Goal: Navigation & Orientation: Find specific page/section

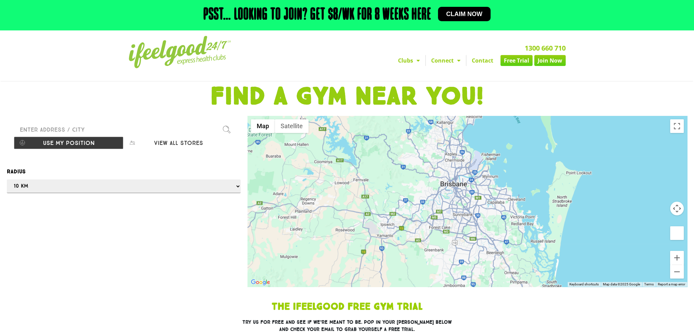
drag, startPoint x: 474, startPoint y: 221, endPoint x: 452, endPoint y: 197, distance: 32.6
click at [452, 197] on div at bounding box center [468, 201] width 440 height 171
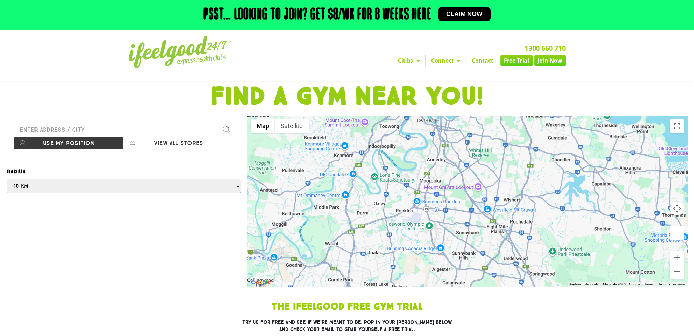
drag, startPoint x: 457, startPoint y: 179, endPoint x: 462, endPoint y: 204, distance: 25.5
click at [462, 204] on div at bounding box center [468, 201] width 440 height 171
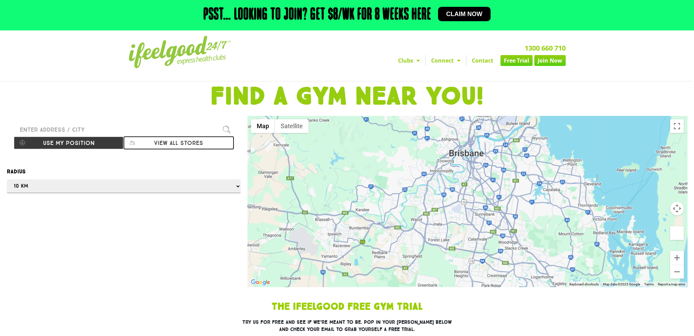
click at [169, 141] on button "View all stores" at bounding box center [179, 142] width 110 height 13
select select "selectall"
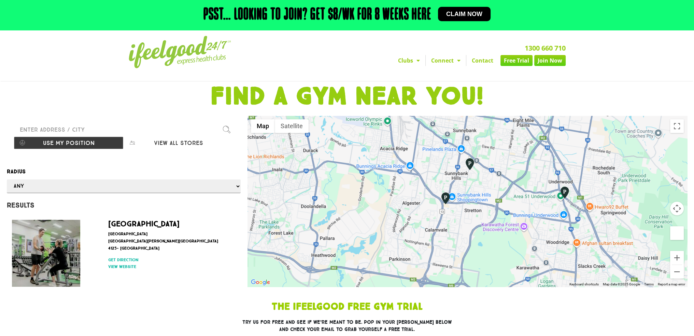
drag, startPoint x: 437, startPoint y: 198, endPoint x: 474, endPoint y: 237, distance: 54.1
click at [474, 238] on div at bounding box center [468, 201] width 440 height 171
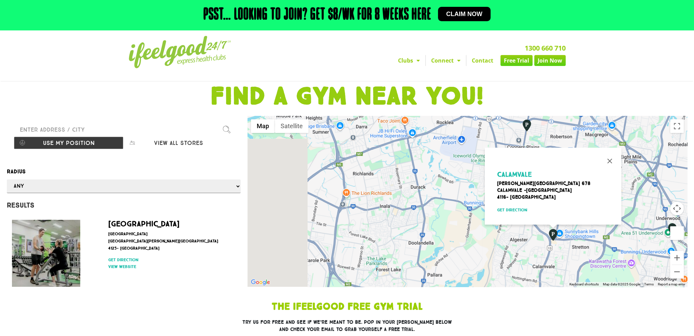
drag, startPoint x: 384, startPoint y: 227, endPoint x: 454, endPoint y: 227, distance: 69.7
click at [455, 227] on div "Calamvale [PERSON_NAME][STREET_ADDRESS] Get direction" at bounding box center [468, 201] width 440 height 171
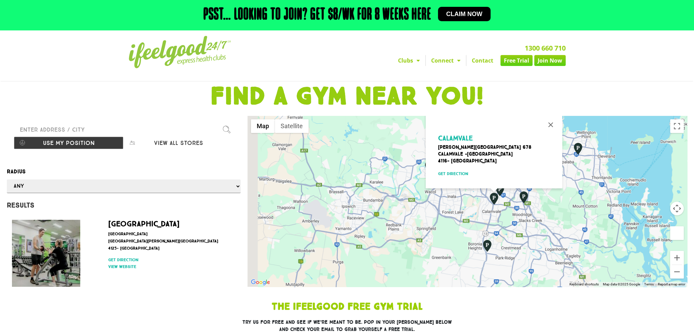
drag, startPoint x: 385, startPoint y: 219, endPoint x: 387, endPoint y: 206, distance: 13.8
click at [408, 190] on div "Calamvale [PERSON_NAME][STREET_ADDRESS] Get direction" at bounding box center [468, 201] width 440 height 171
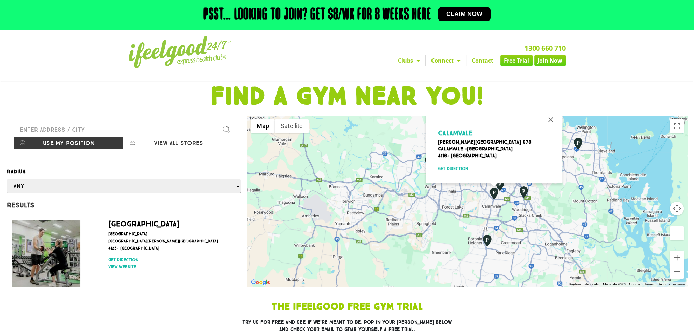
click at [414, 205] on div "Calamvale [PERSON_NAME][STREET_ADDRESS] Get direction" at bounding box center [468, 201] width 440 height 171
click at [550, 117] on button "Close" at bounding box center [551, 119] width 16 height 16
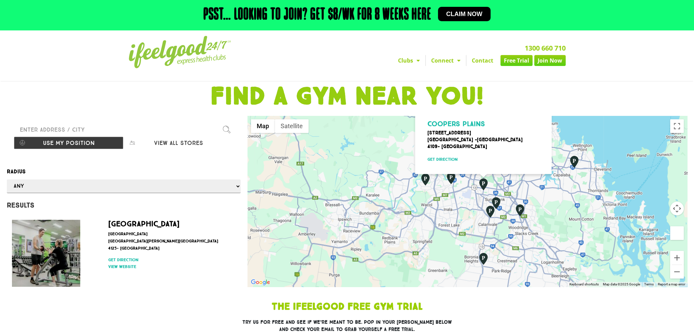
drag, startPoint x: 460, startPoint y: 274, endPoint x: 453, endPoint y: 189, distance: 85.7
click at [453, 189] on div "[GEOGRAPHIC_DATA] [STREET_ADDRESS] Get direction" at bounding box center [468, 201] width 440 height 171
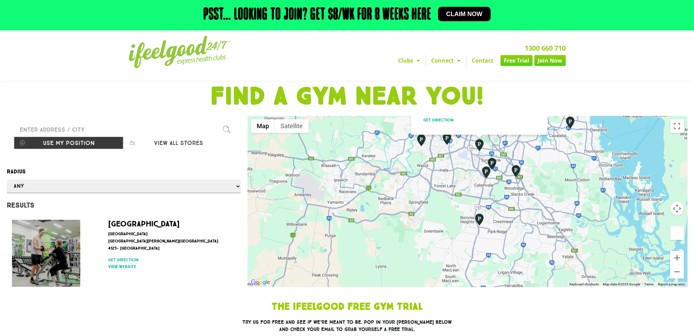
click at [431, 191] on div "[GEOGRAPHIC_DATA] [STREET_ADDRESS] Get direction" at bounding box center [468, 201] width 440 height 171
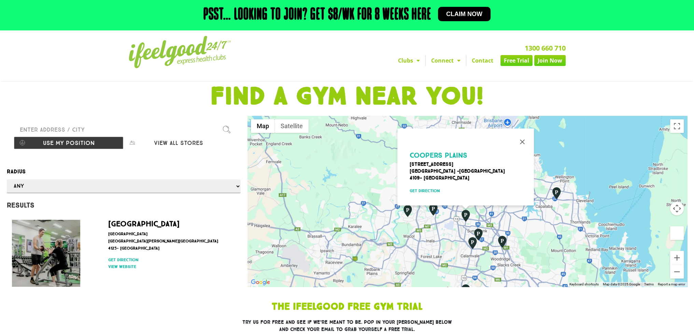
drag, startPoint x: 399, startPoint y: 187, endPoint x: 507, endPoint y: 193, distance: 108.4
click at [406, 264] on div "[GEOGRAPHIC_DATA] [STREET_ADDRESS] Get direction" at bounding box center [468, 201] width 440 height 171
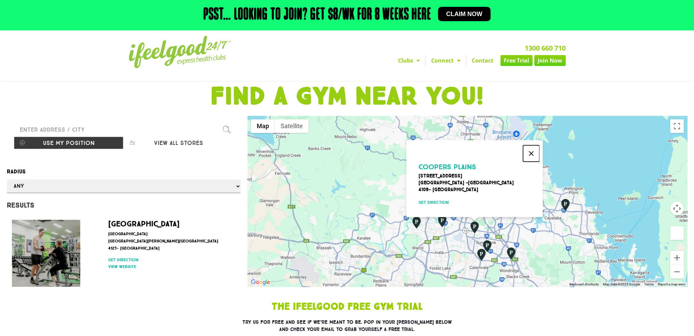
click at [531, 145] on button "Close" at bounding box center [531, 153] width 16 height 16
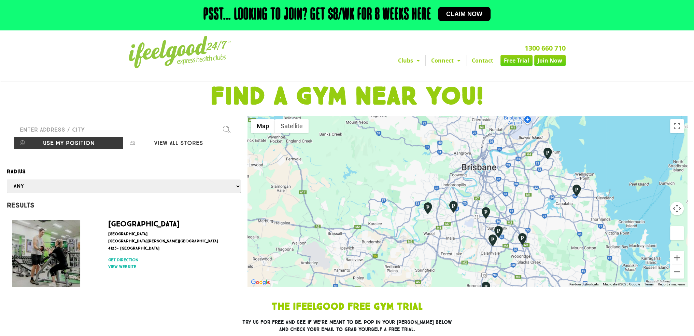
drag, startPoint x: 436, startPoint y: 246, endPoint x: 474, endPoint y: 204, distance: 56.8
click at [474, 204] on div at bounding box center [468, 201] width 440 height 171
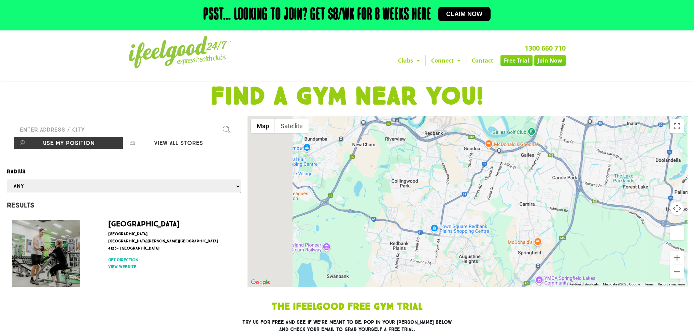
drag, startPoint x: 422, startPoint y: 197, endPoint x: 500, endPoint y: 179, distance: 80.4
click at [500, 179] on div at bounding box center [468, 201] width 440 height 171
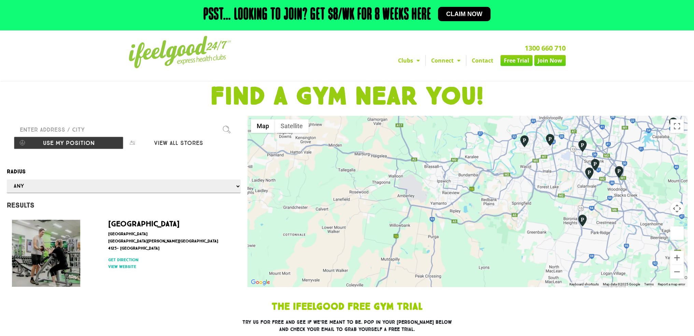
drag, startPoint x: 482, startPoint y: 170, endPoint x: 499, endPoint y: 180, distance: 19.2
click at [499, 180] on div at bounding box center [468, 201] width 440 height 171
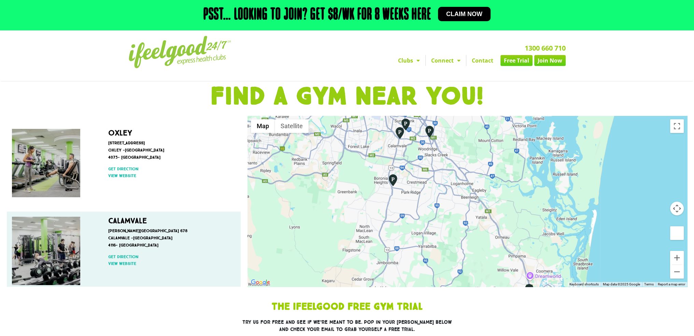
scroll to position [374, 0]
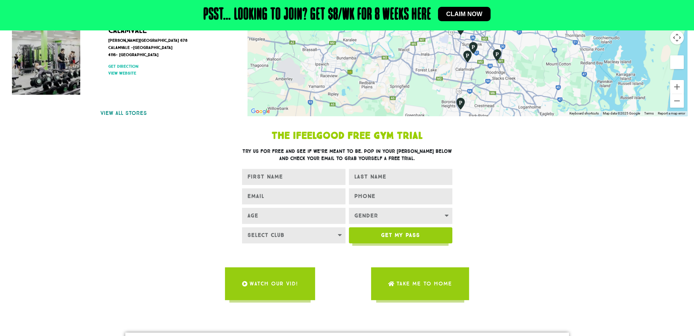
click at [131, 113] on link "View all stores" at bounding box center [124, 113] width 234 height 8
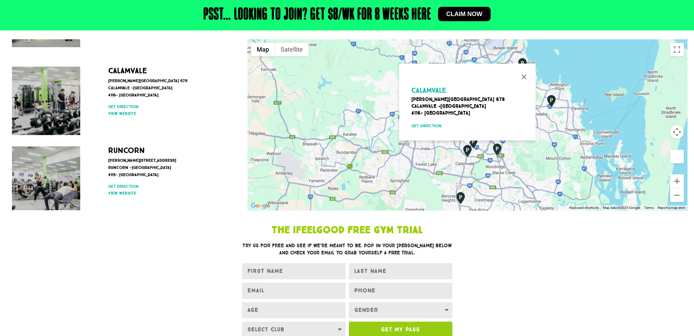
scroll to position [435, 0]
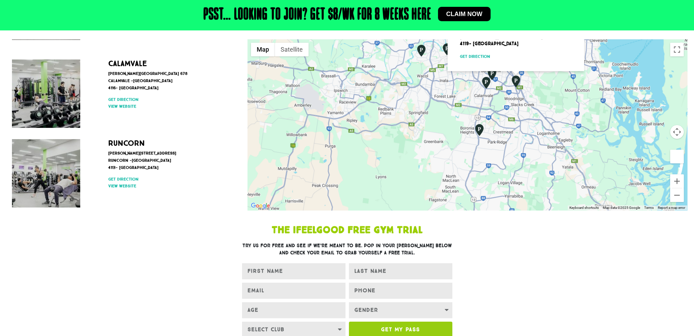
drag, startPoint x: 393, startPoint y: 165, endPoint x: 432, endPoint y: 119, distance: 59.9
click at [433, 118] on div "Underwood [STREET_ADDRESS][PERSON_NAME] Get direction" at bounding box center [468, 124] width 440 height 171
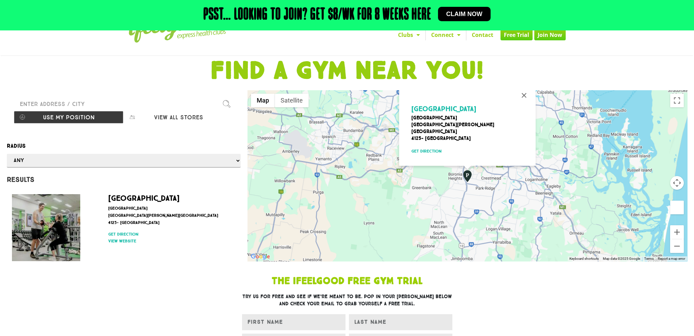
scroll to position [0, 0]
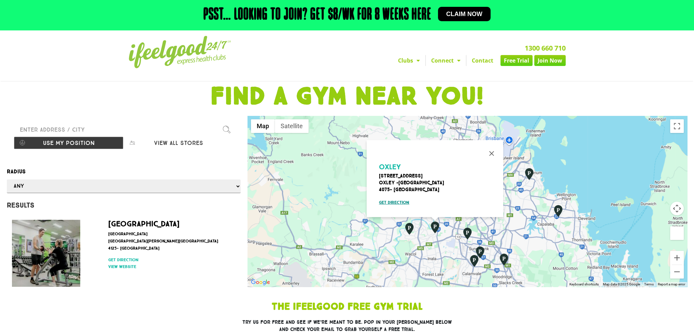
drag, startPoint x: 430, startPoint y: 187, endPoint x: 433, endPoint y: 196, distance: 9.7
click at [490, 150] on button "Close" at bounding box center [492, 153] width 16 height 16
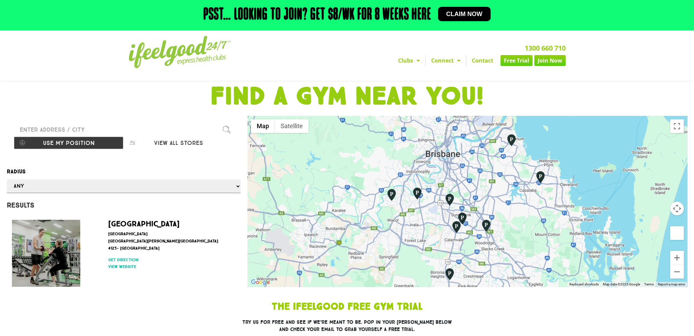
drag, startPoint x: 304, startPoint y: 210, endPoint x: 251, endPoint y: 142, distance: 85.8
click at [269, 156] on div at bounding box center [468, 201] width 440 height 171
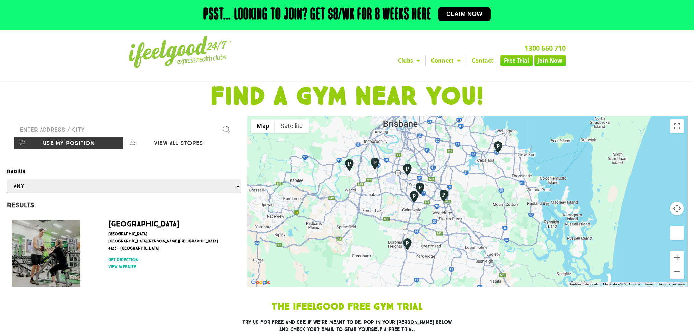
click at [364, 237] on div at bounding box center [468, 201] width 440 height 171
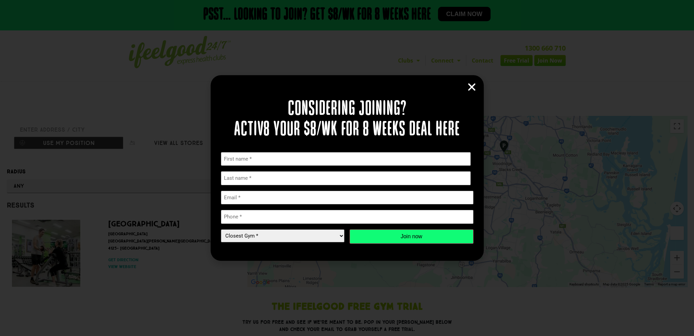
click at [473, 86] on icon "Close" at bounding box center [472, 87] width 10 height 10
